Goal: Information Seeking & Learning: Learn about a topic

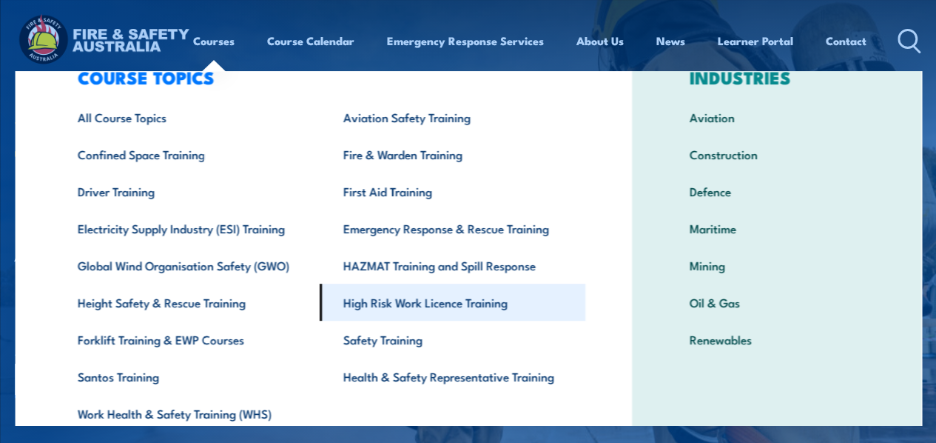
scroll to position [51, 0]
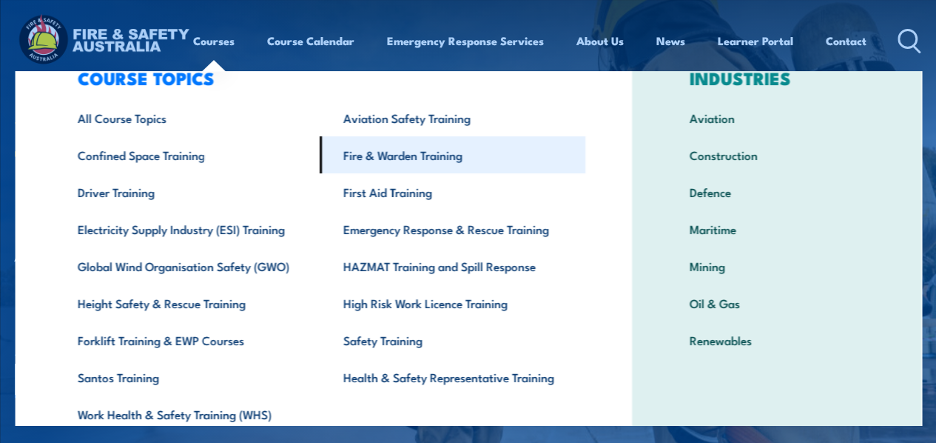
click at [387, 157] on link "Fire & Warden Training" at bounding box center [453, 154] width 266 height 37
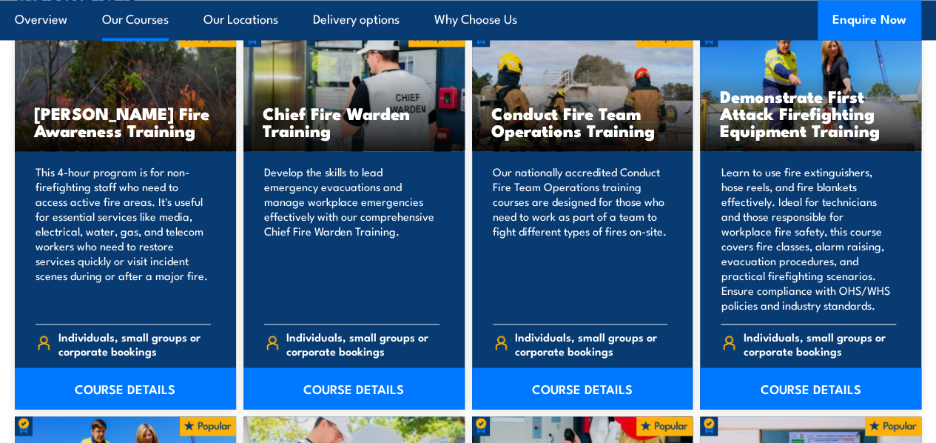
scroll to position [1264, 0]
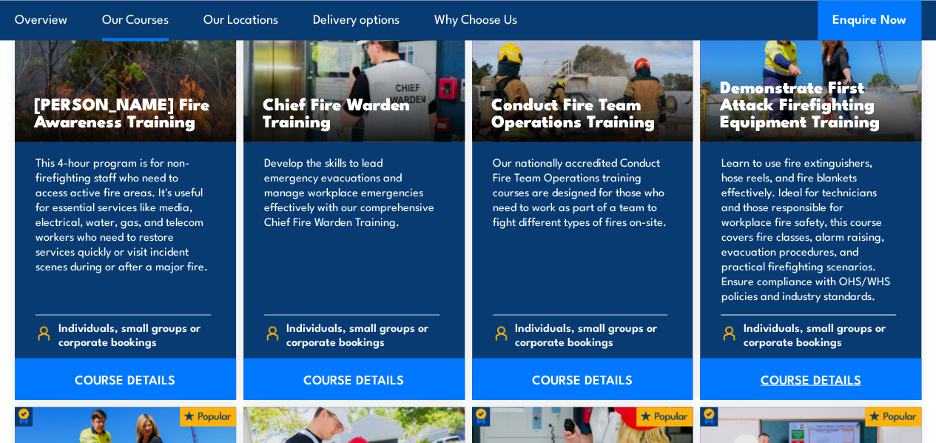
click at [786, 399] on link "COURSE DETAILS" at bounding box center [810, 378] width 221 height 41
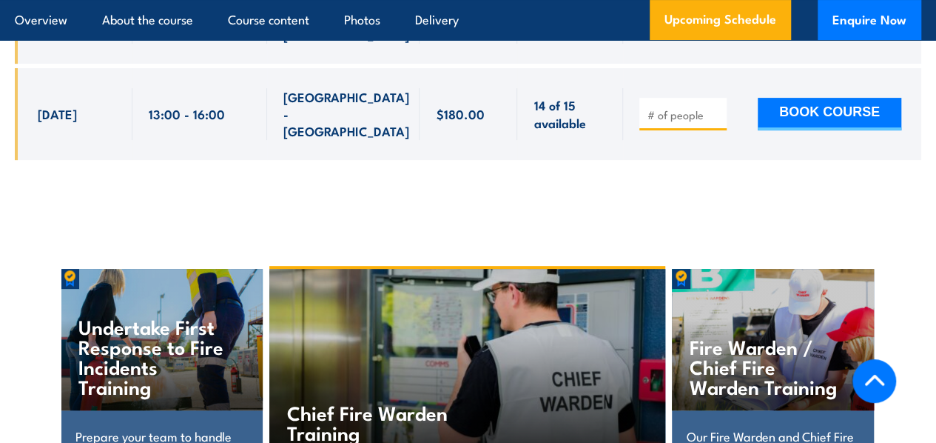
scroll to position [3009, 0]
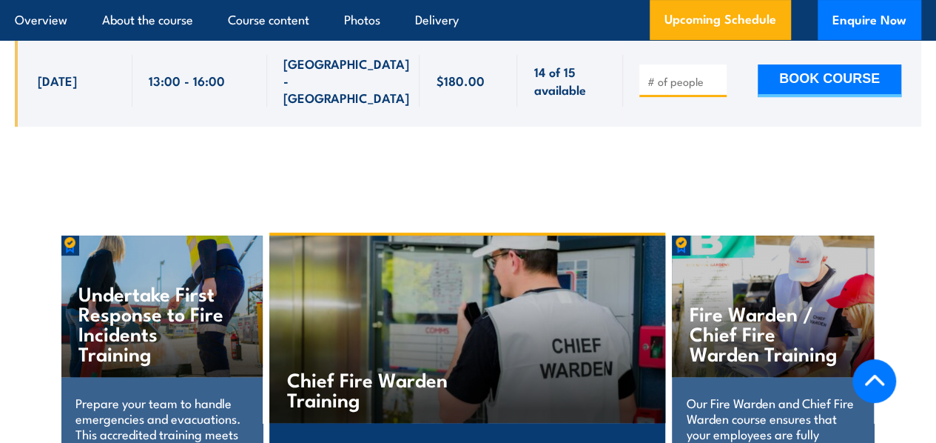
click at [80, 283] on h4 "Undertake First Response to Fire Incidents Training" at bounding box center [155, 323] width 154 height 80
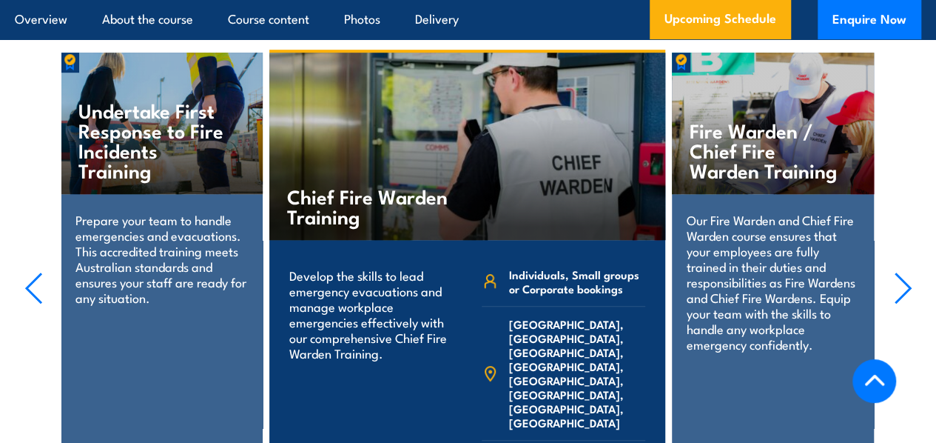
scroll to position [3193, 0]
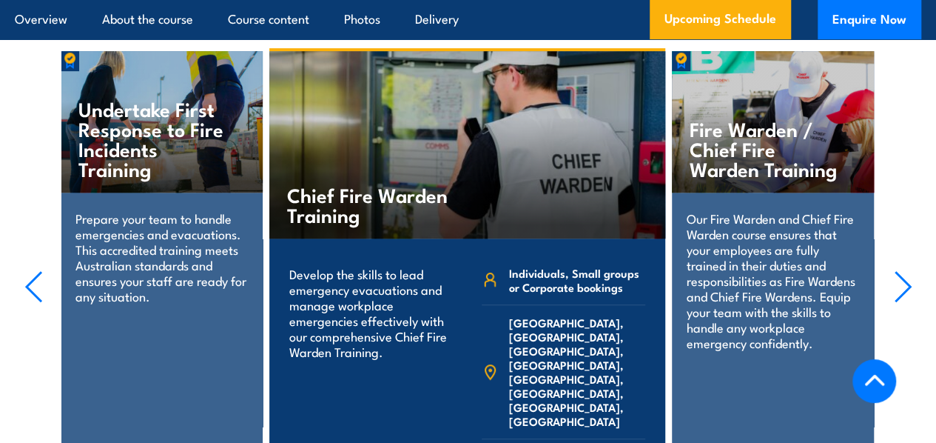
click at [128, 232] on p "Prepare your team to handle emergencies and evacuations. This accredited traini…" at bounding box center [162, 256] width 172 height 93
click at [160, 263] on div "Prepare your team to handle emergencies and evacuations. This accredited traini…" at bounding box center [162, 273] width 202 height 163
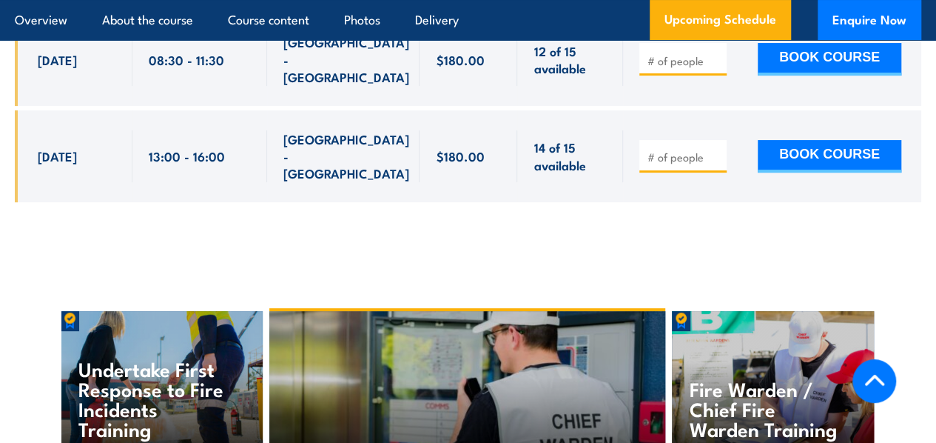
scroll to position [2933, 0]
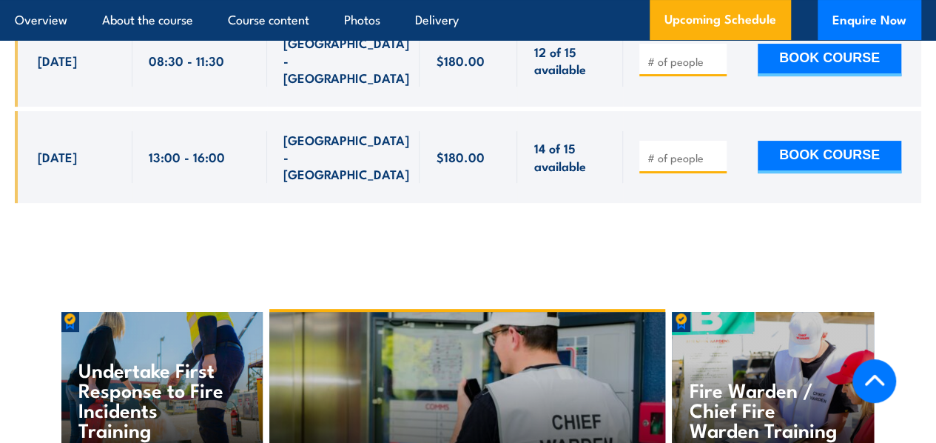
click at [149, 312] on div "Undertake First Response to Fire Incidents Training" at bounding box center [162, 382] width 202 height 141
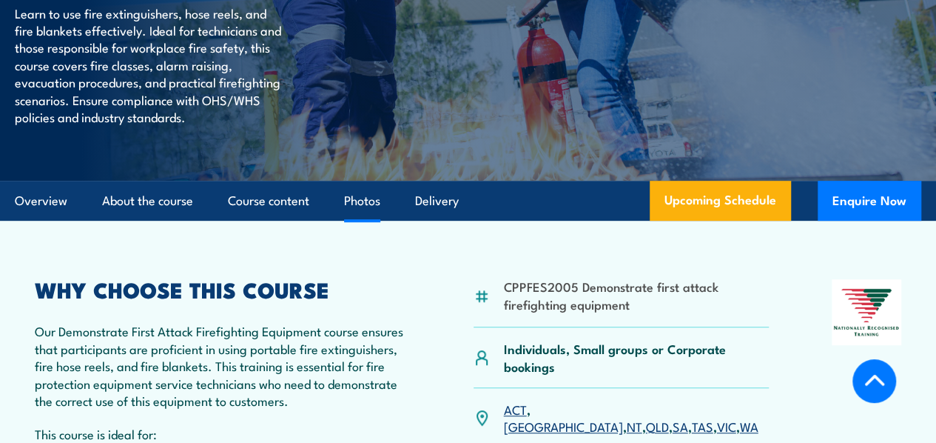
click at [348, 221] on link "Photos" at bounding box center [362, 200] width 36 height 39
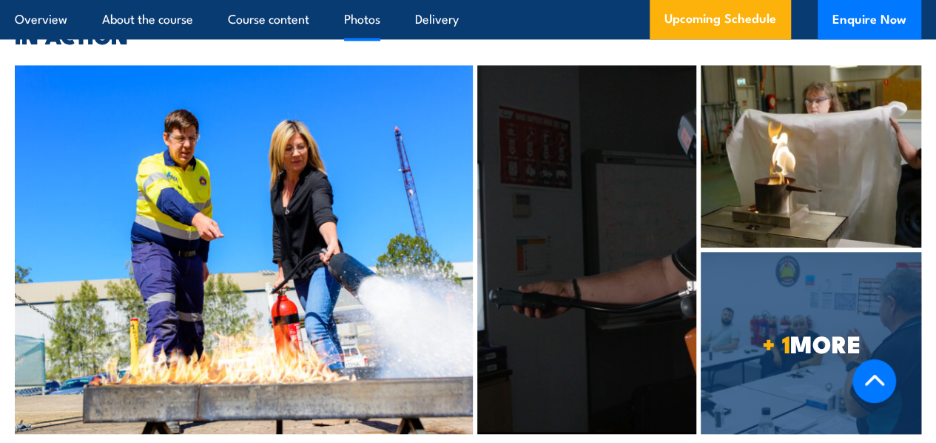
scroll to position [3781, 0]
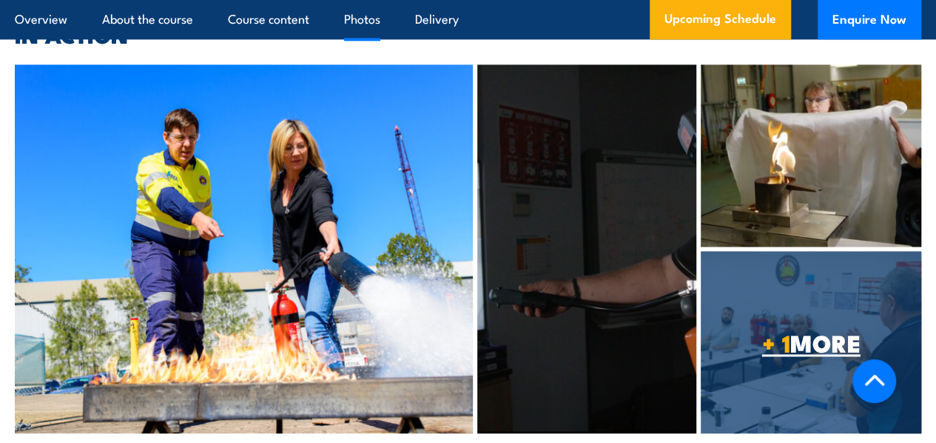
click at [762, 323] on strong "+ 1" at bounding box center [776, 341] width 28 height 37
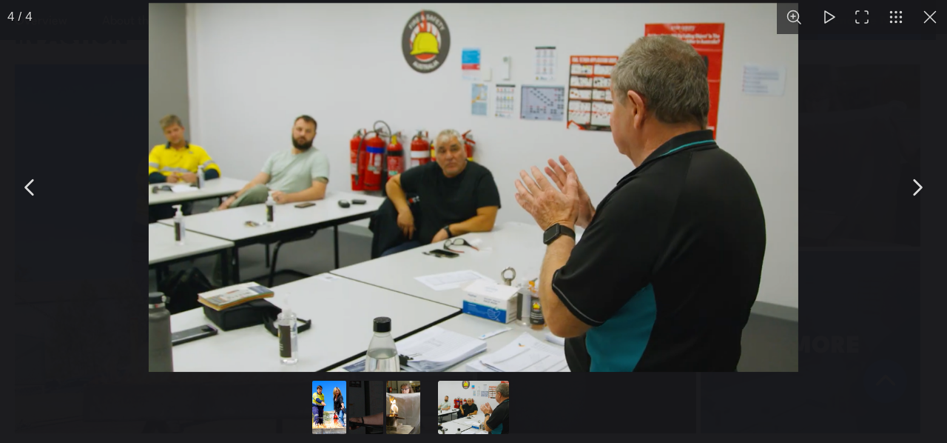
click at [930, 20] on button "You can close this modal content with the ESC key" at bounding box center [930, 17] width 34 height 34
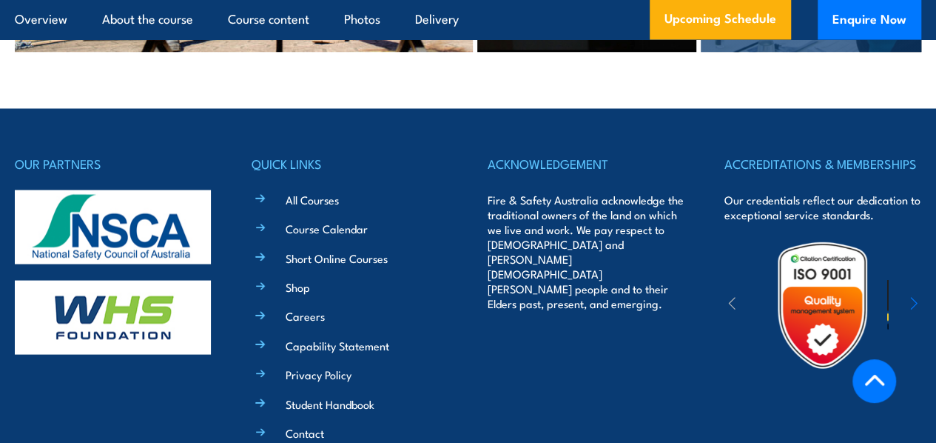
scroll to position [4171, 0]
